Goal: Information Seeking & Learning: Learn about a topic

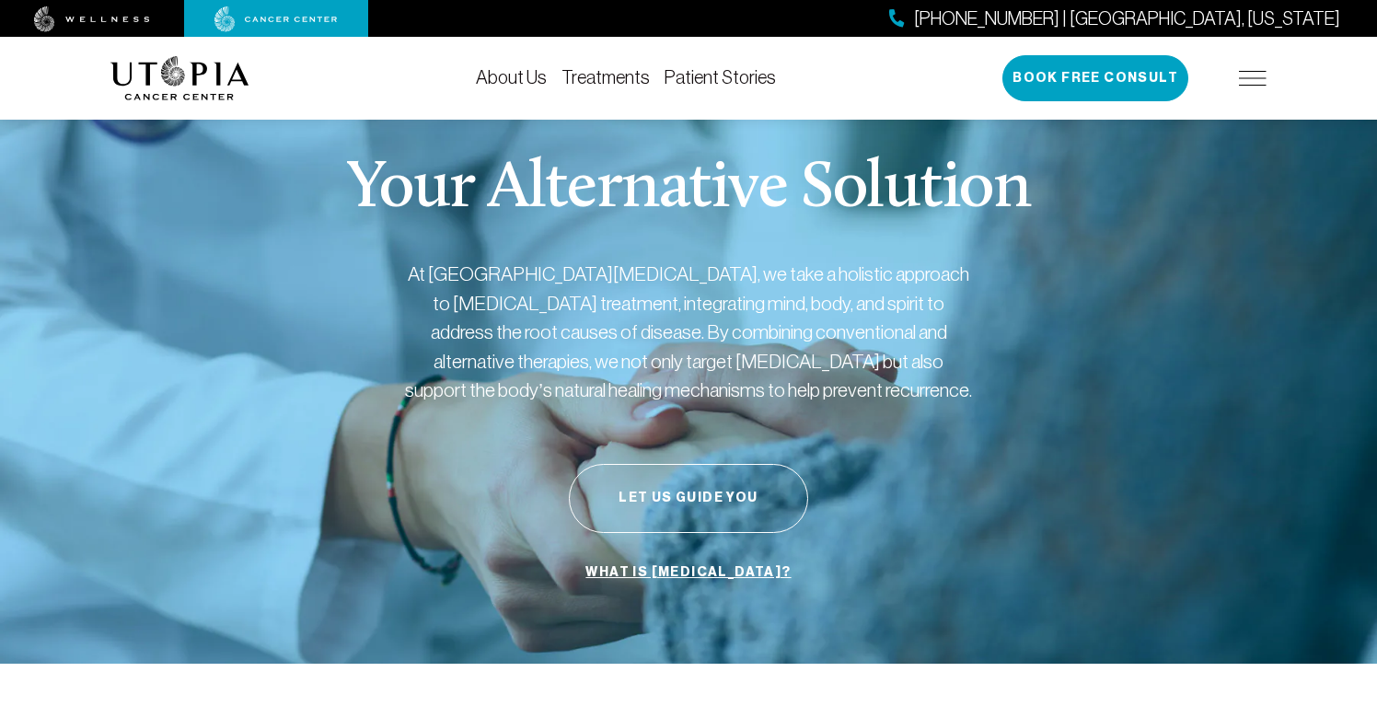
click at [1257, 71] on img at bounding box center [1253, 78] width 28 height 15
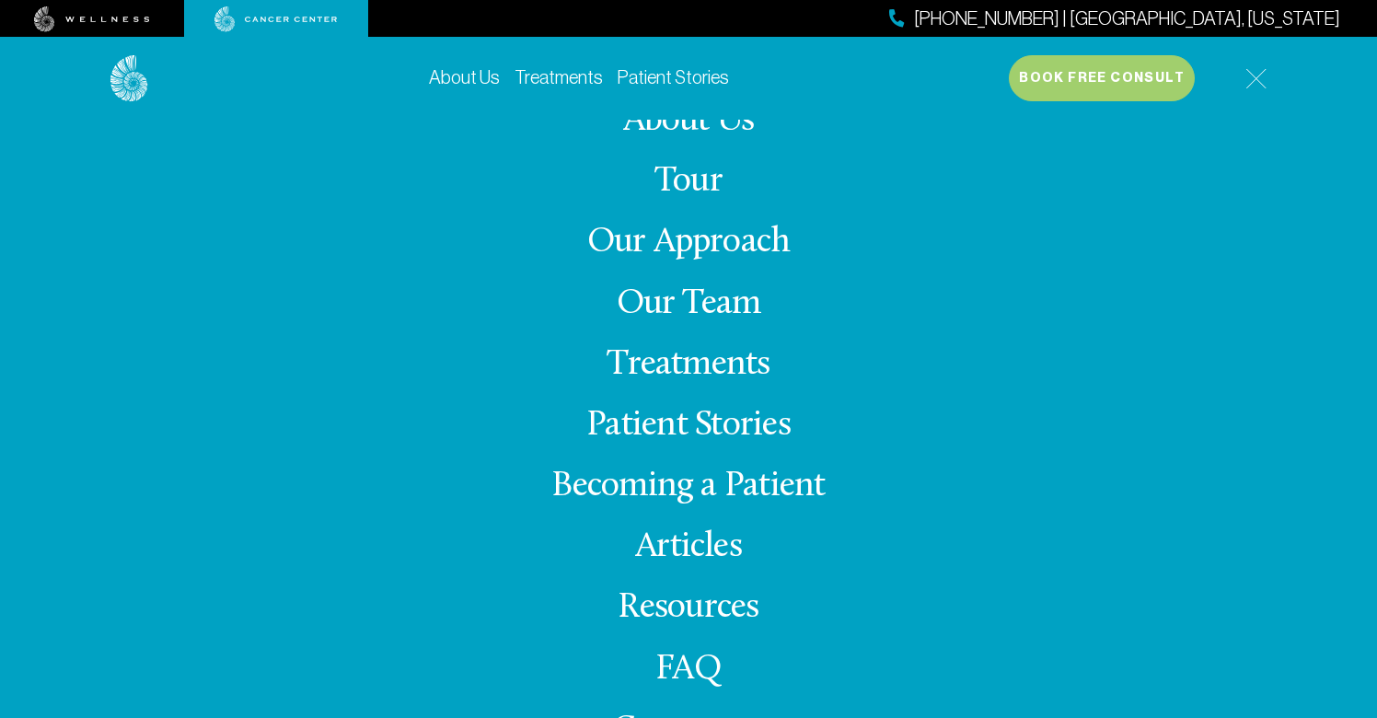
scroll to position [17, 0]
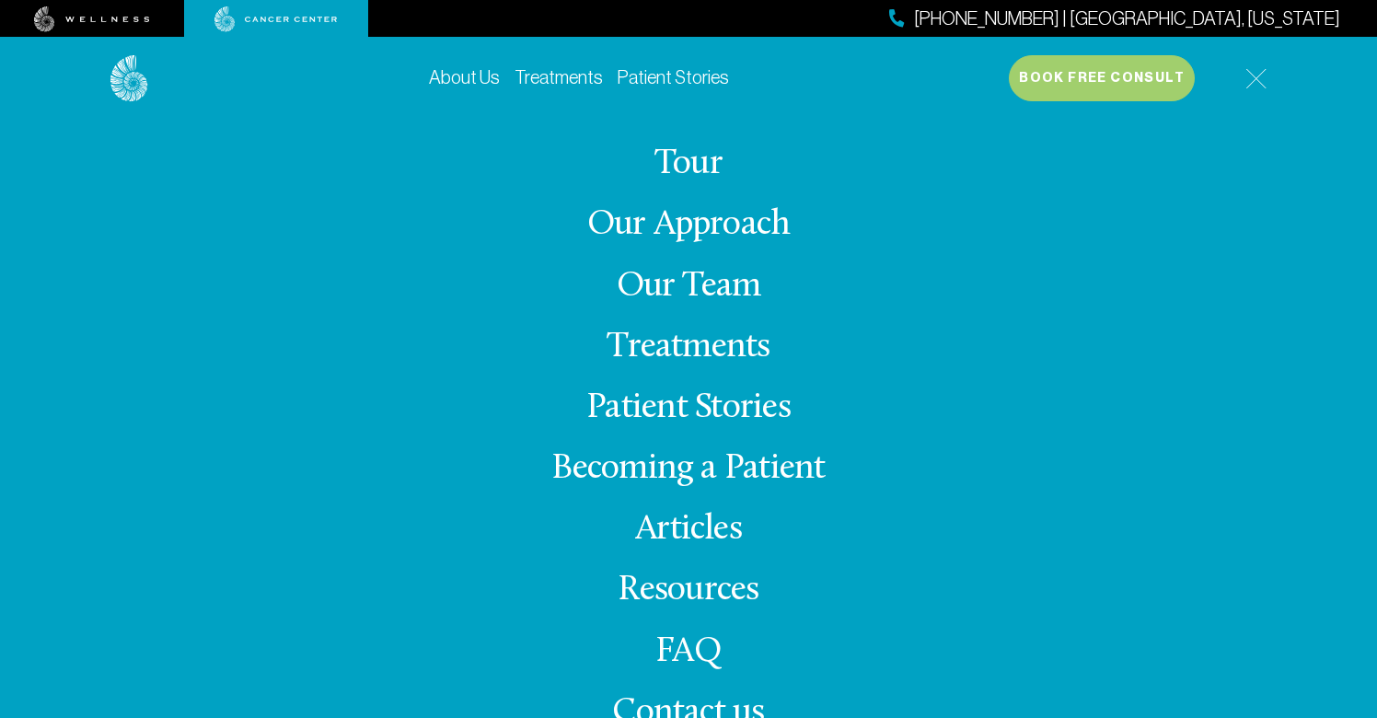
click at [711, 539] on link "Articles" at bounding box center [688, 530] width 107 height 36
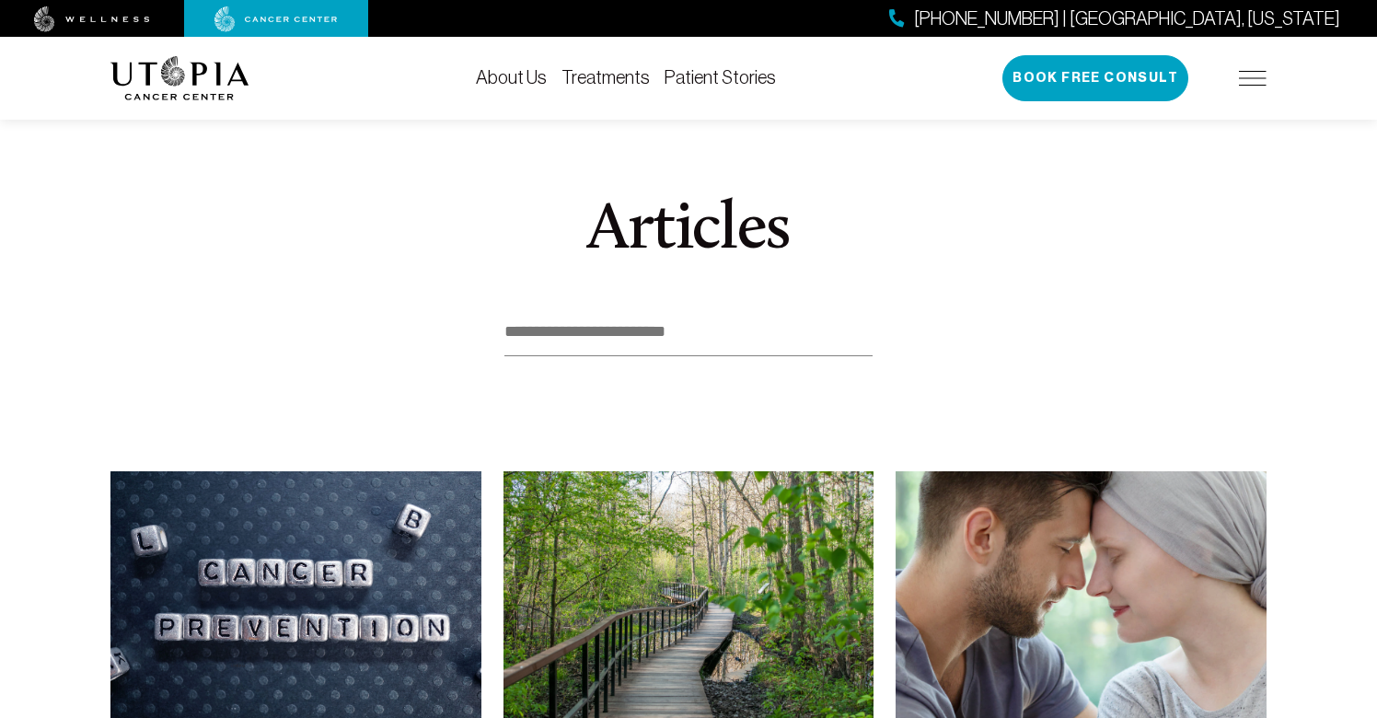
click at [577, 333] on input at bounding box center [688, 332] width 368 height 48
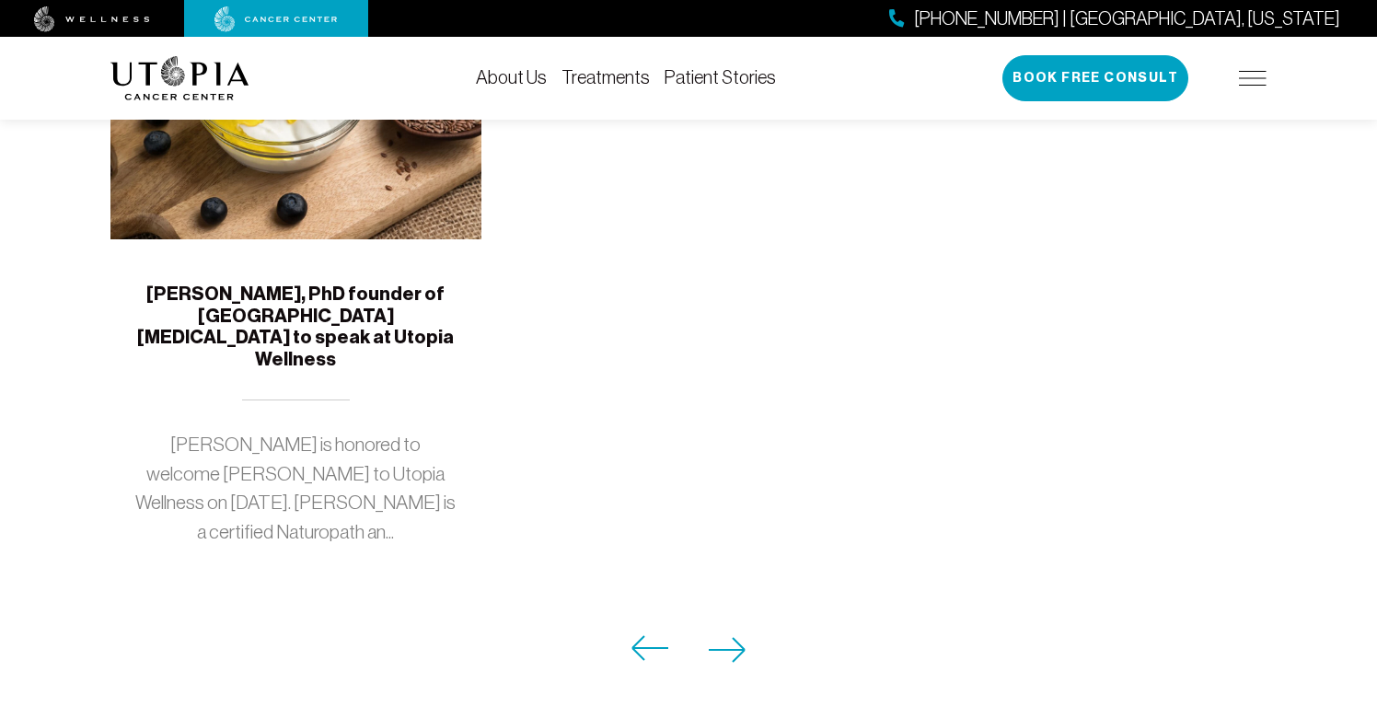
scroll to position [457, 0]
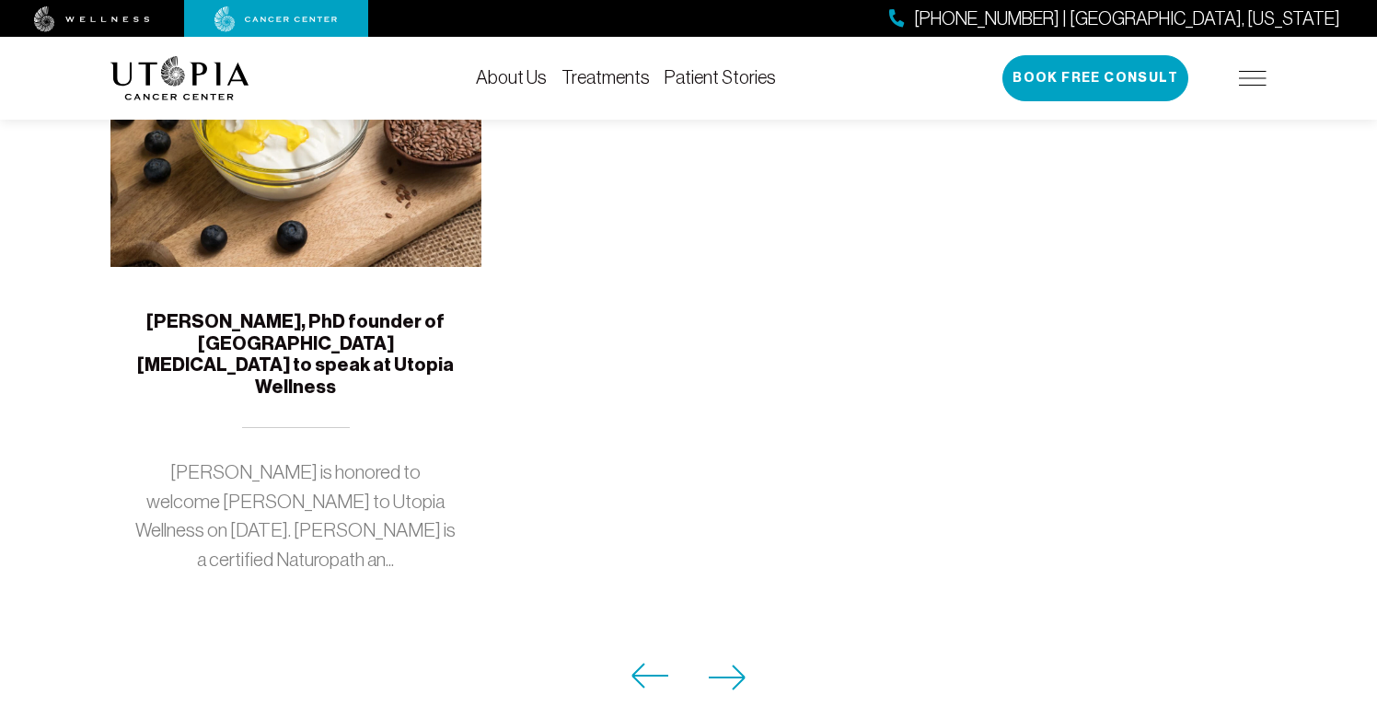
type input "******"
click at [387, 220] on img at bounding box center [295, 140] width 371 height 253
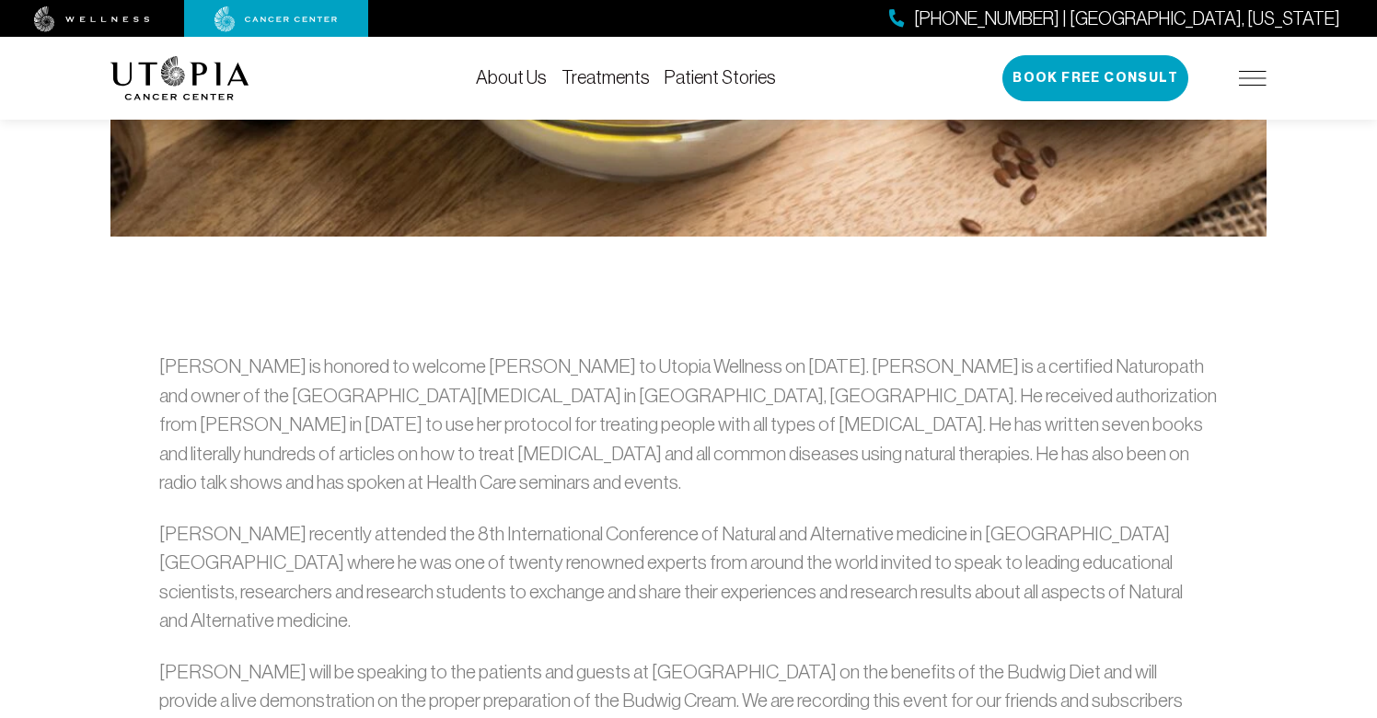
scroll to position [933, 0]
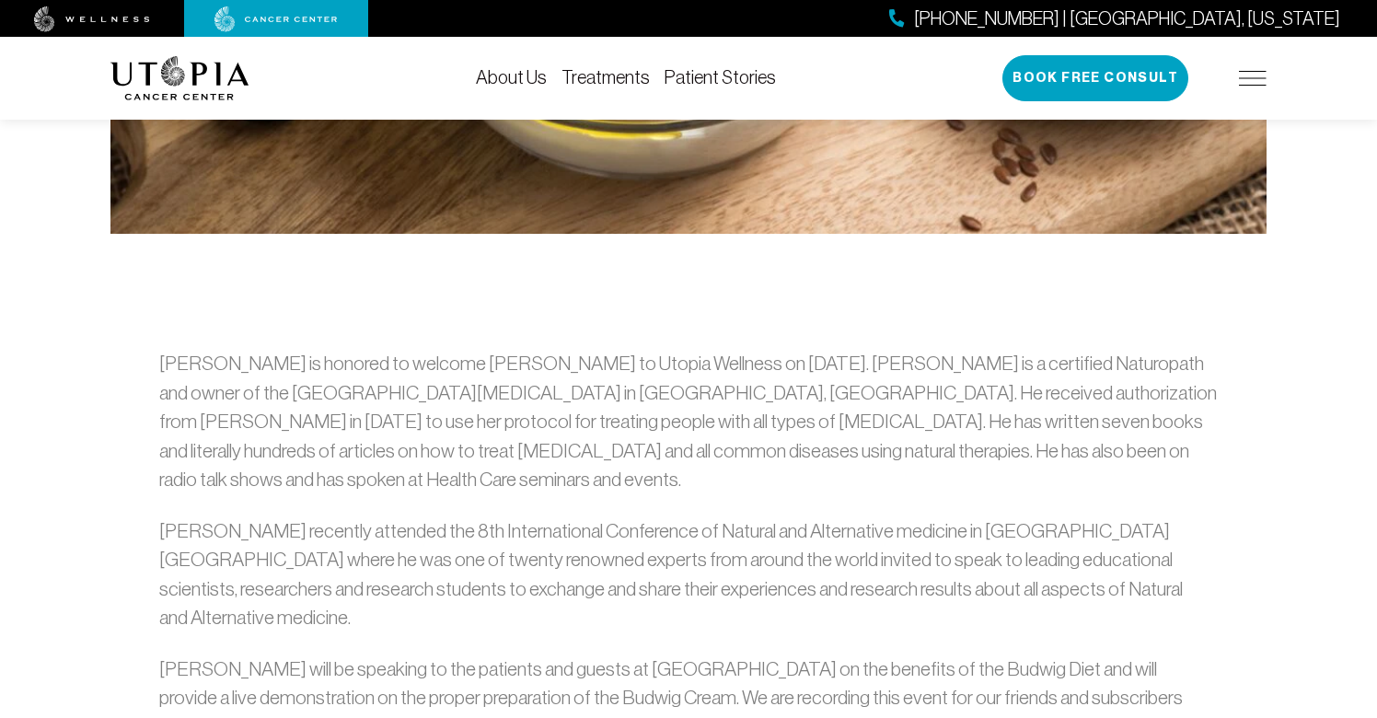
click at [1010, 234] on section "[PERSON_NAME] is honored to welcome [PERSON_NAME] to Utopia Wellness on [DATE].…" at bounding box center [688, 571] width 1377 height 674
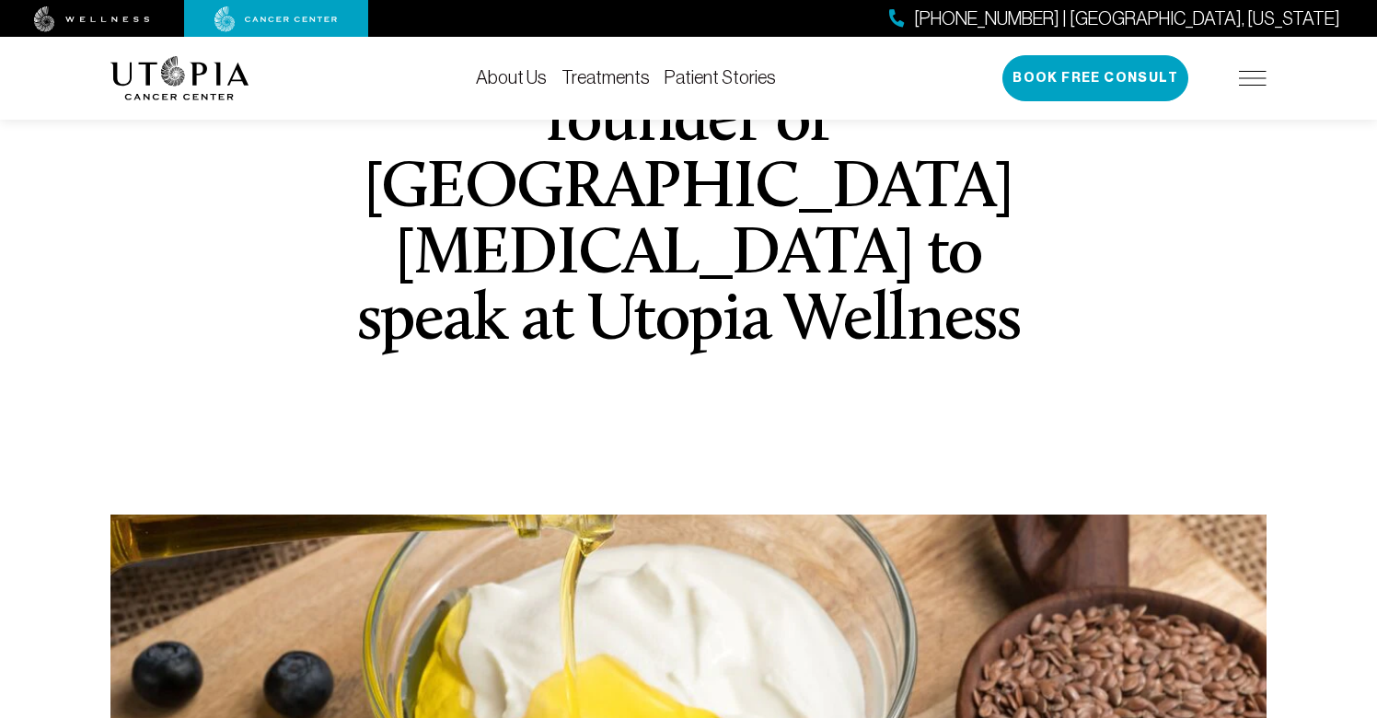
scroll to position [214, 0]
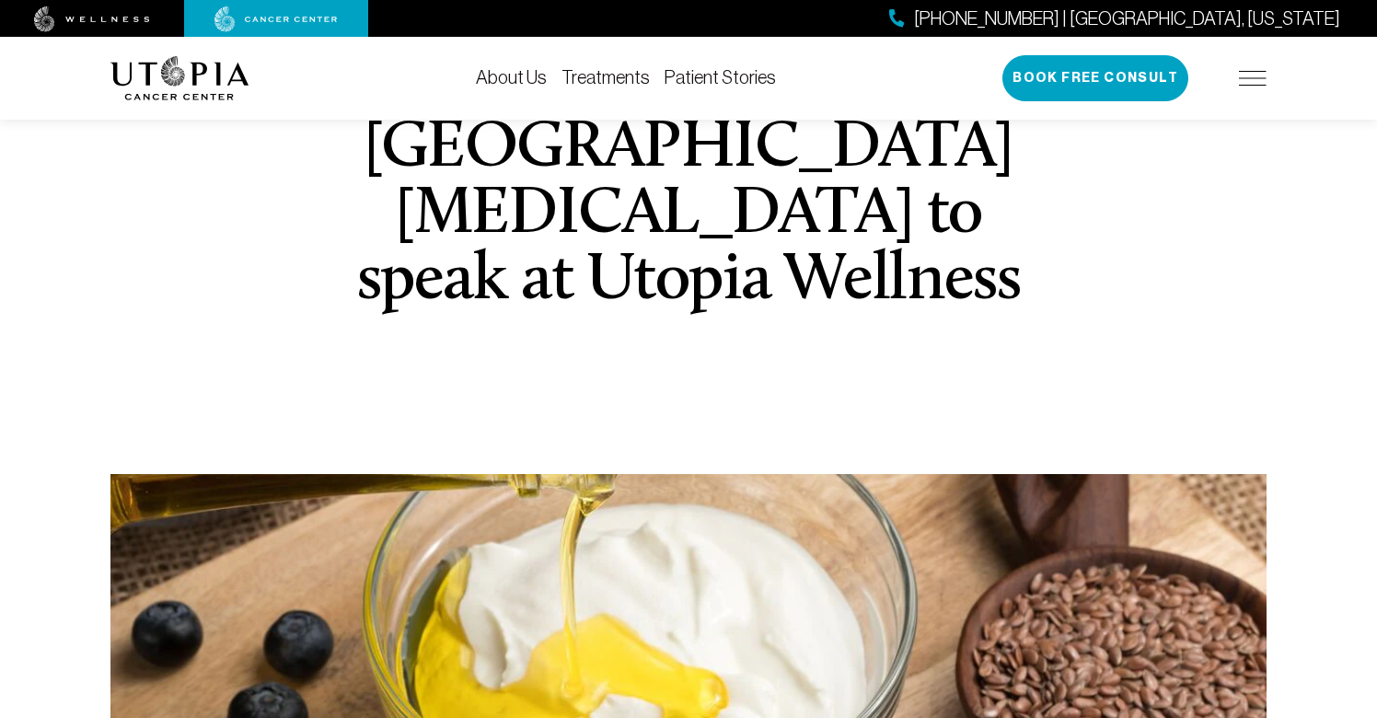
click at [531, 596] on img at bounding box center [688, 713] width 1156 height 479
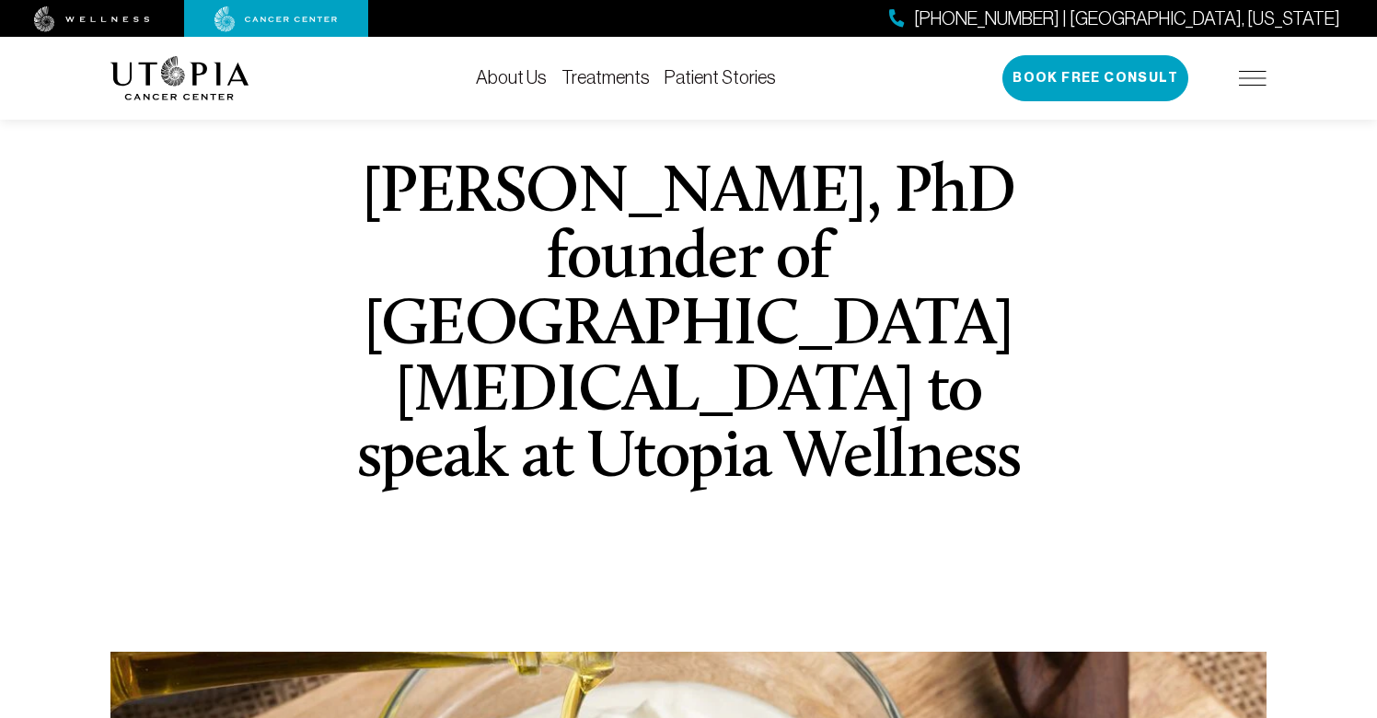
scroll to position [0, 0]
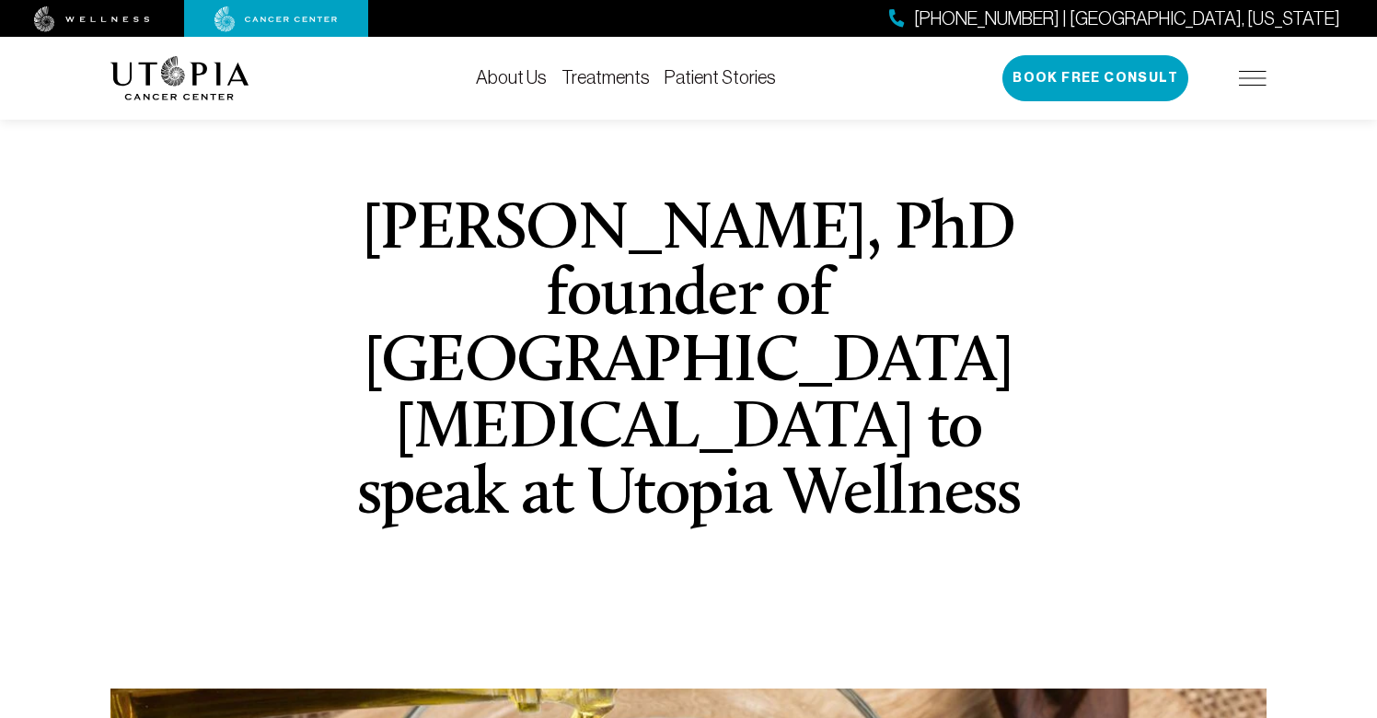
click at [616, 79] on link "Treatments" at bounding box center [605, 77] width 88 height 20
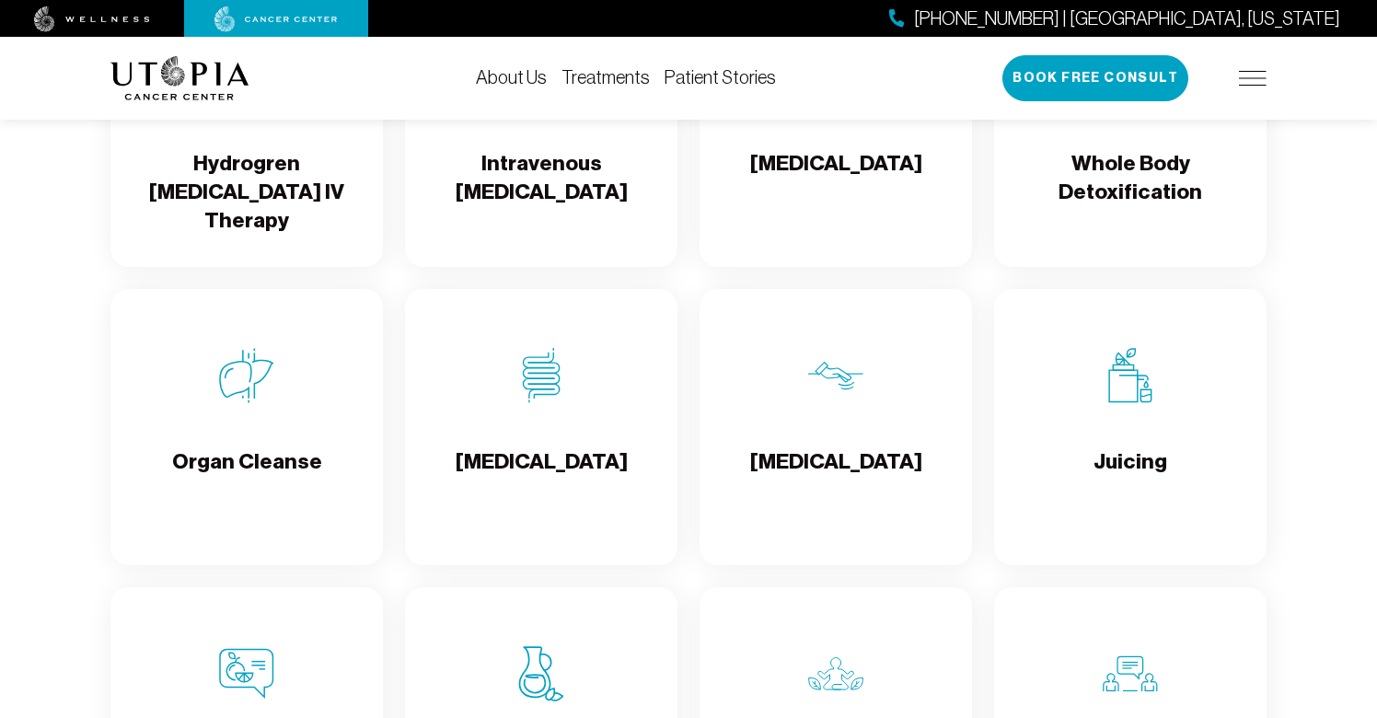
scroll to position [2308, 0]
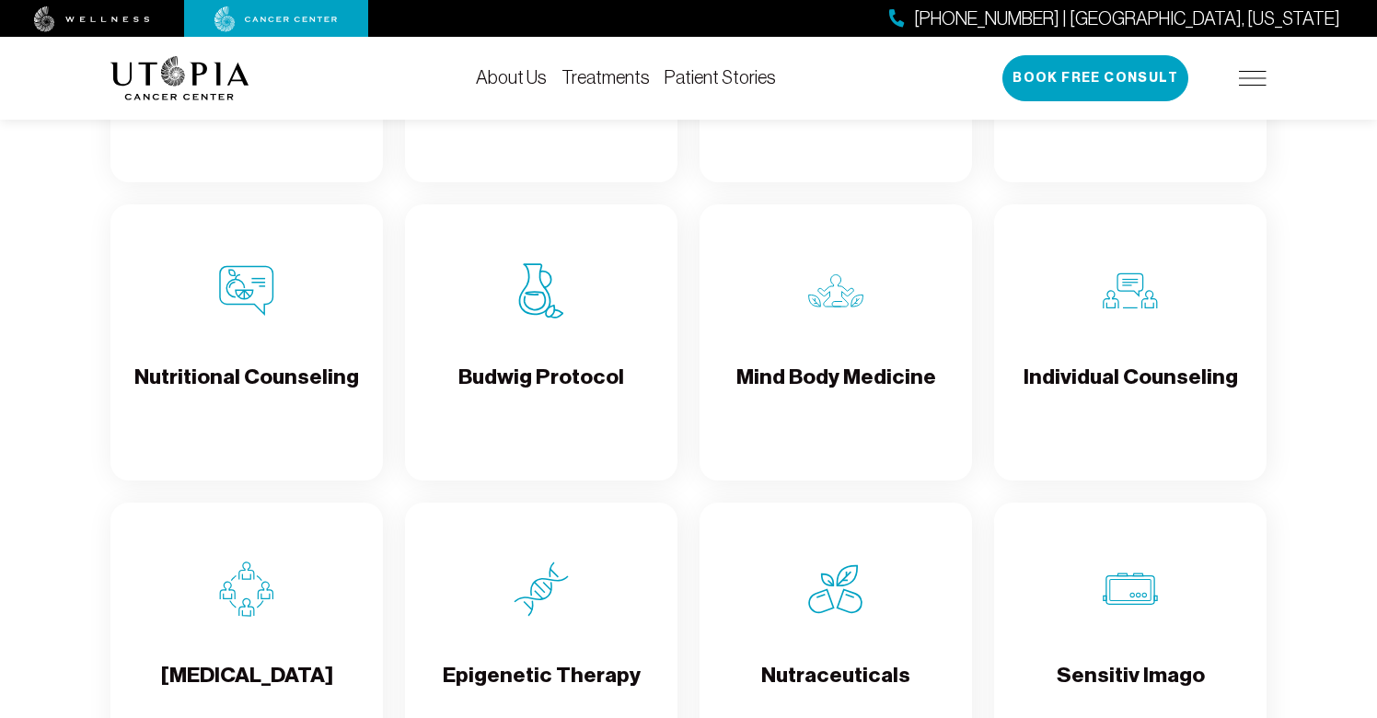
click at [557, 394] on h4 "Budwig Protocol" at bounding box center [541, 393] width 166 height 60
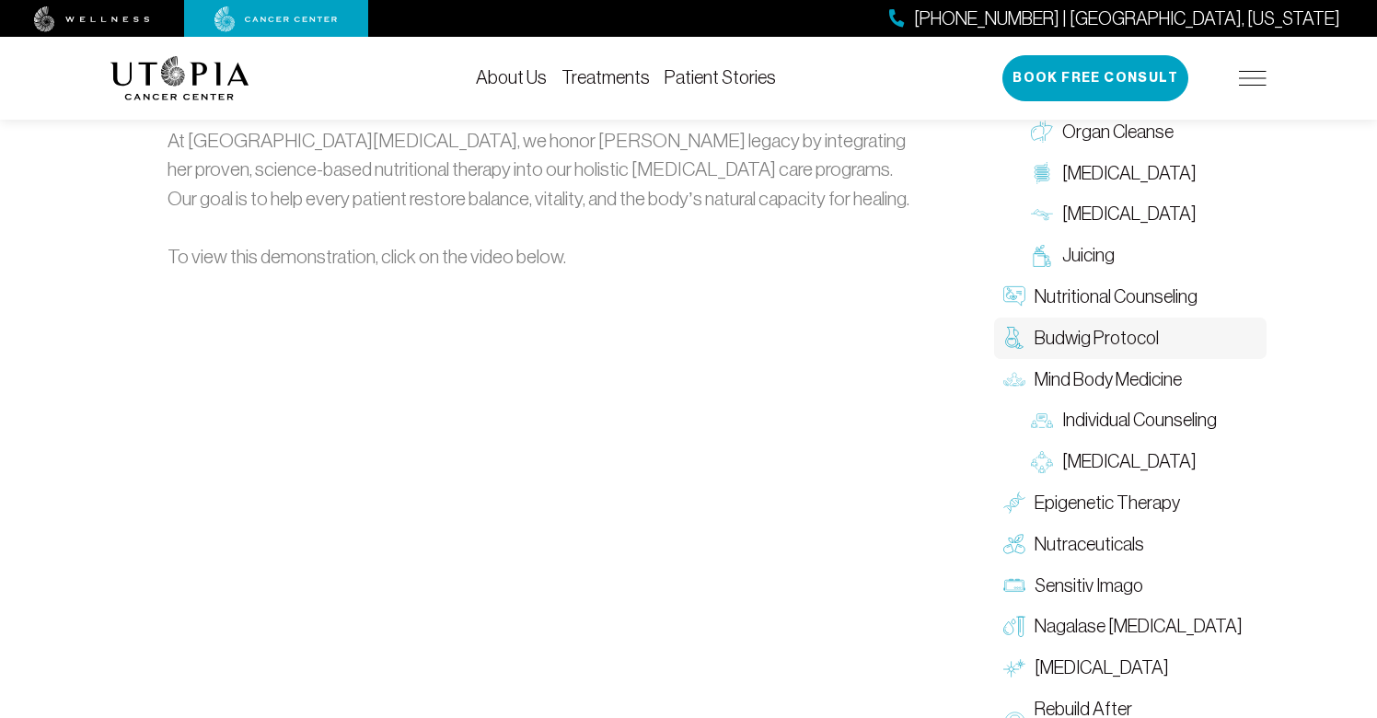
scroll to position [2793, 0]
